Goal: Communication & Community: Participate in discussion

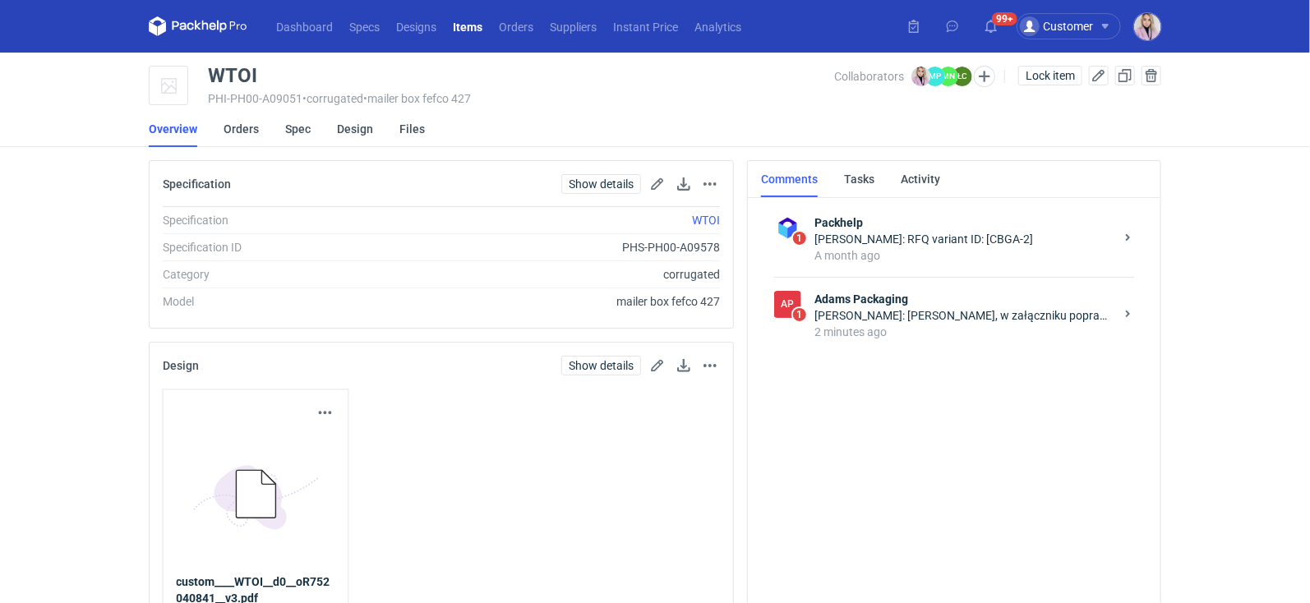
click at [897, 334] on div "2 minutes ago" at bounding box center [964, 332] width 300 height 16
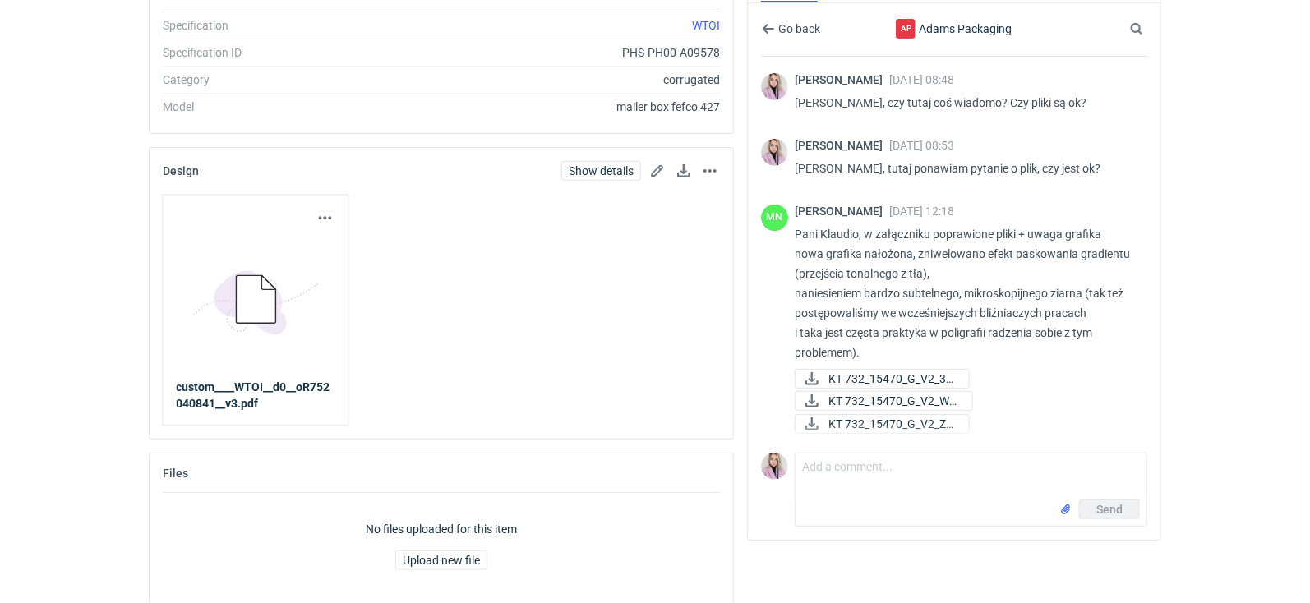
scroll to position [1681, 0]
click at [1184, 390] on div "Dashboard Specs Designs Items Orders Suppliers Instant Price Analytics 99+ Cust…" at bounding box center [655, 106] width 1310 height 603
click at [888, 378] on span "KT 732_15470_G_V2_3D..." at bounding box center [891, 379] width 127 height 18
click at [893, 399] on span "KT 732_15470_G_V2_WE..." at bounding box center [893, 401] width 131 height 18
click at [897, 422] on span "KT 732_15470_G_V2_ZE..." at bounding box center [891, 424] width 127 height 18
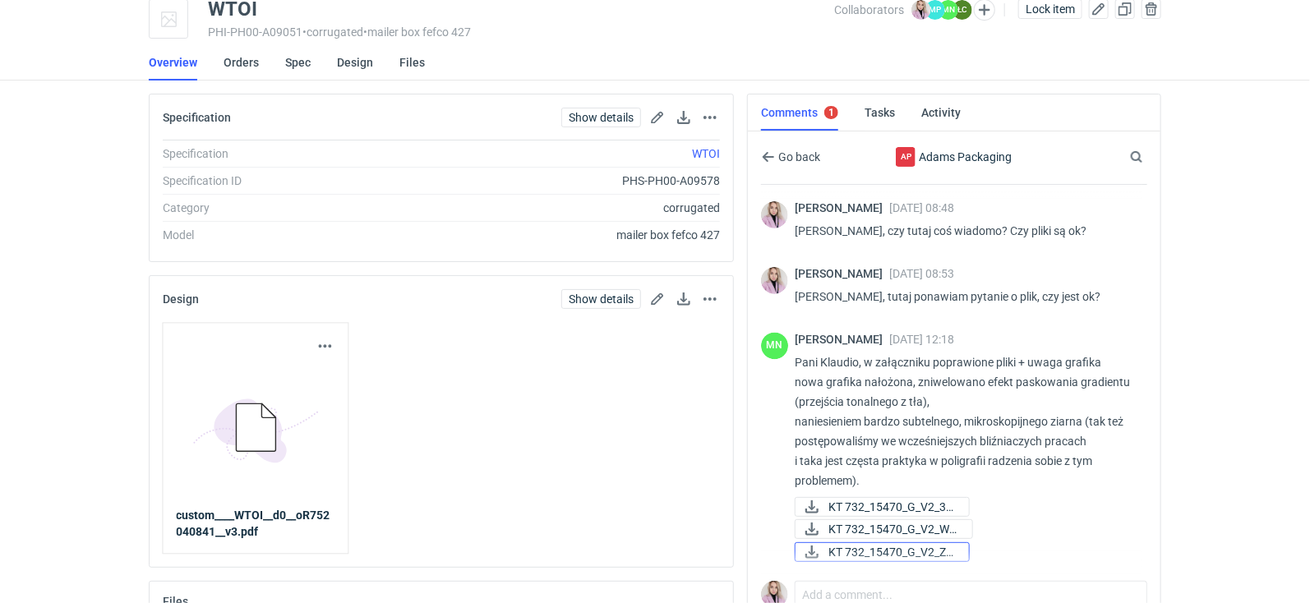
scroll to position [0, 0]
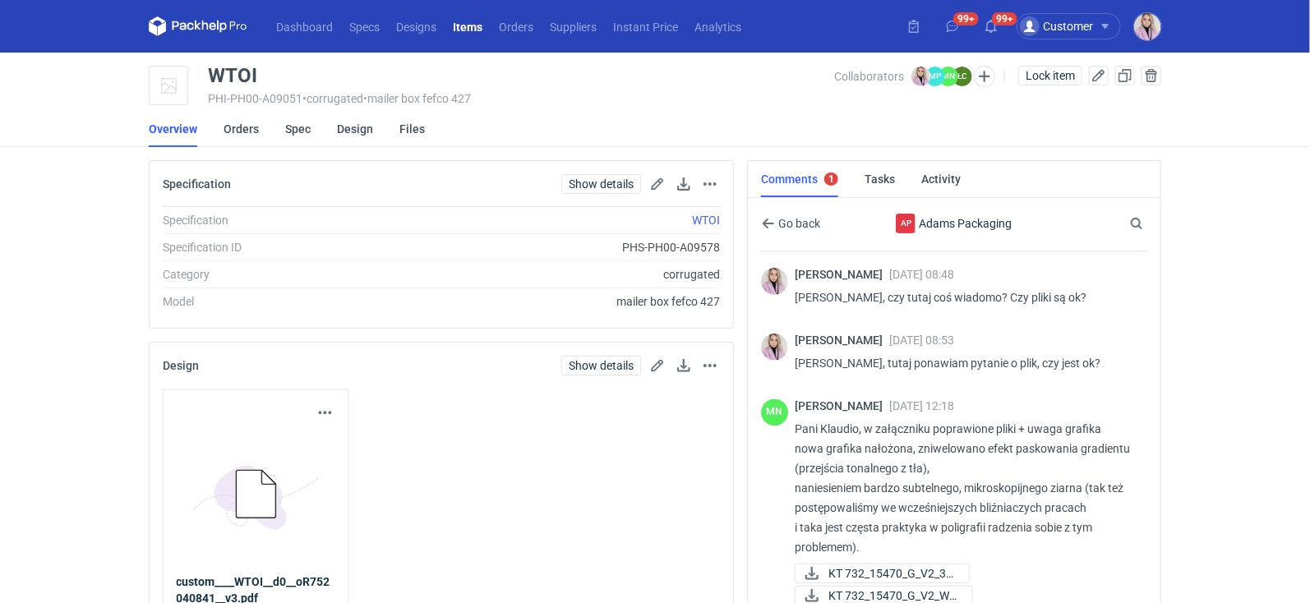
click at [237, 79] on div "WTOI" at bounding box center [232, 76] width 49 height 20
copy div "WTOI"
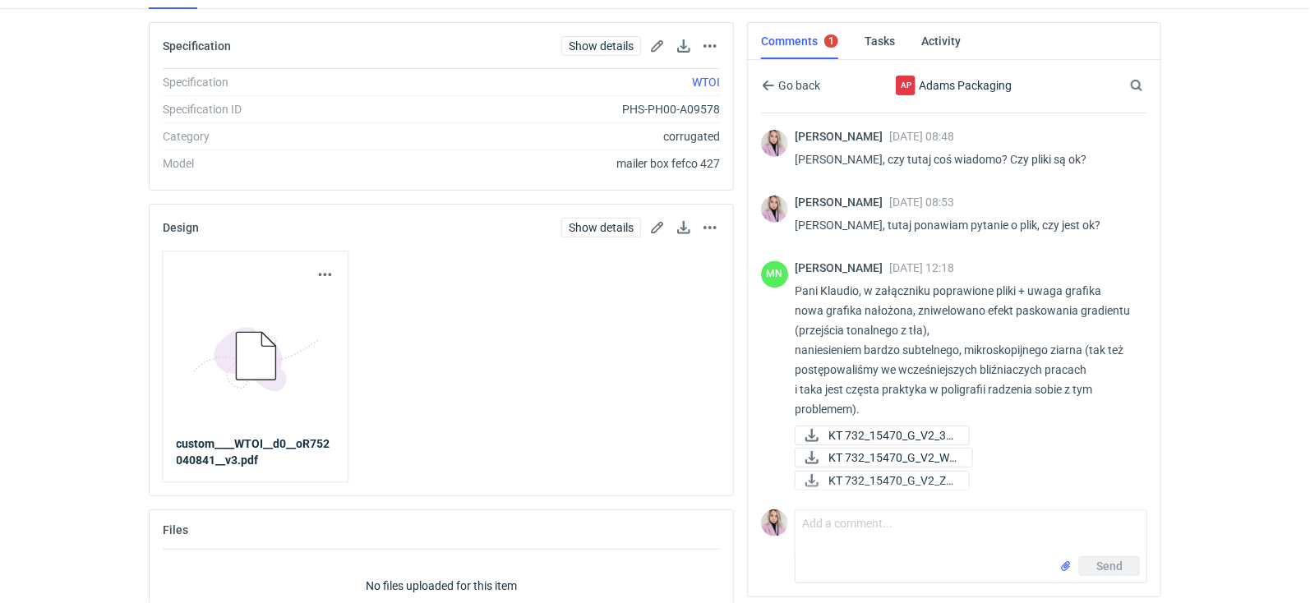
scroll to position [159, 0]
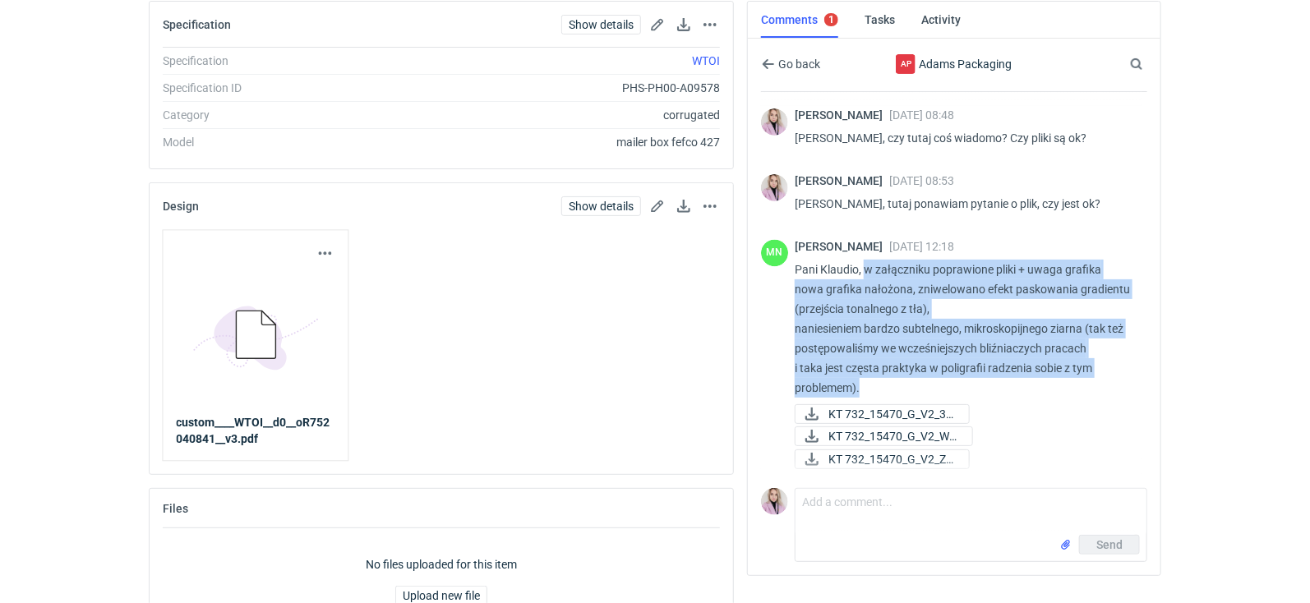
drag, startPoint x: 875, startPoint y: 384, endPoint x: 864, endPoint y: 270, distance: 114.8
click at [864, 270] on p "Pani Klaudio, w załączniku poprawione pliki + uwaga grafika nowa grafika nałożo…" at bounding box center [964, 329] width 339 height 138
copy p "w załączniku poprawione pliki + uwaga grafika nowa grafika nałożona, zniwelowan…"
